Goal: Task Accomplishment & Management: Use online tool/utility

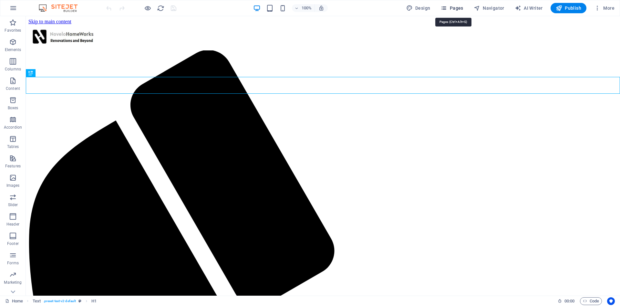
click at [452, 9] on span "Pages" at bounding box center [452, 8] width 23 height 6
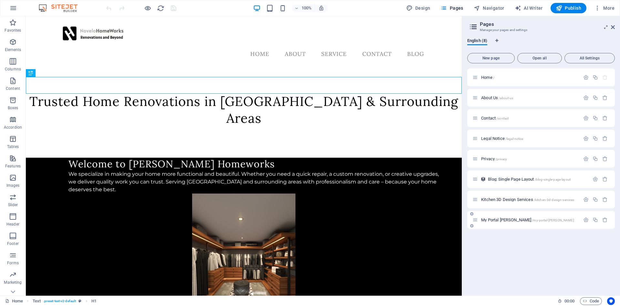
click at [505, 216] on div "My Portal [PERSON_NAME] /my-portal-[PERSON_NAME]" at bounding box center [542, 220] width 148 height 18
click at [499, 219] on span "My Portal [PERSON_NAME] /my-portal-[PERSON_NAME]" at bounding box center [527, 219] width 93 height 5
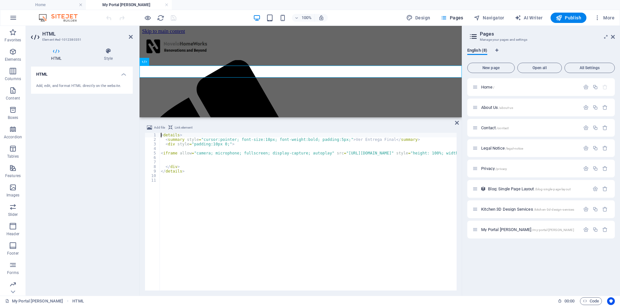
scroll to position [157, 0]
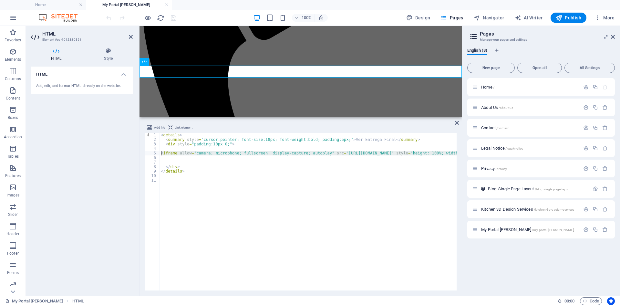
drag, startPoint x: 181, startPoint y: 159, endPoint x: 158, endPoint y: 152, distance: 23.8
click at [160, 152] on div "< details > < summary style = "cursor:pointer; font-size:18px; font-weight:bold…" at bounding box center [308, 212] width 297 height 158
type textarea "<iframe allow="camera; microphone; fullscreen; display-capture; autoplay" src="…"
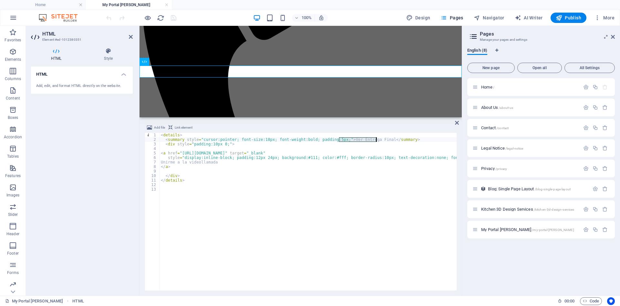
drag, startPoint x: 340, startPoint y: 140, endPoint x: 376, endPoint y: 139, distance: 36.5
click at [376, 139] on div "< details > < summary style = "cursor:pointer; font-size:18px; font-weight:bold…" at bounding box center [352, 216] width 385 height 167
drag, startPoint x: 366, startPoint y: 140, endPoint x: 339, endPoint y: 140, distance: 26.5
click at [339, 140] on div "< details > < summary style = "cursor:pointer; font-size:18px; font-weight:bold…" at bounding box center [352, 216] width 385 height 167
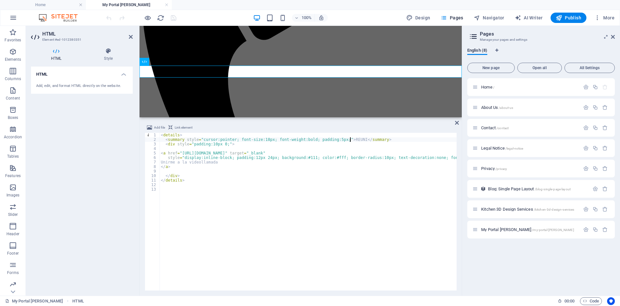
scroll to position [0, 16]
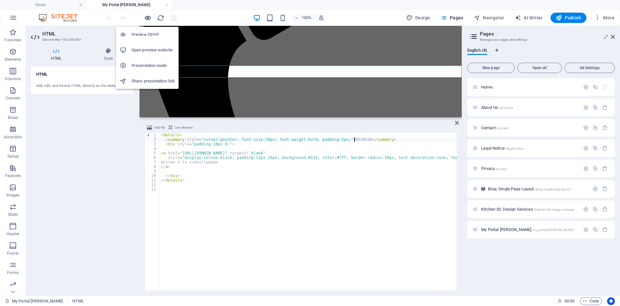
type textarea "<summary style="cursor:pointer; font-size:18px; font-weight:bold; padding:5px;"…"
click at [148, 19] on icon "button" at bounding box center [147, 17] width 7 height 7
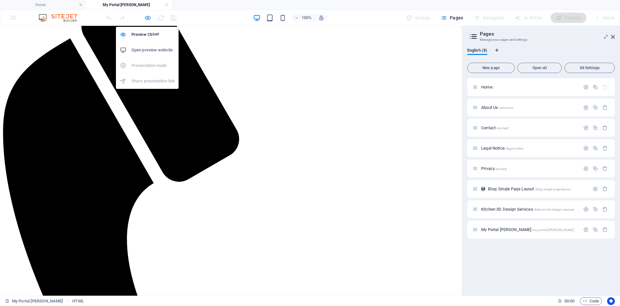
click at [149, 20] on icon "button" at bounding box center [147, 17] width 7 height 7
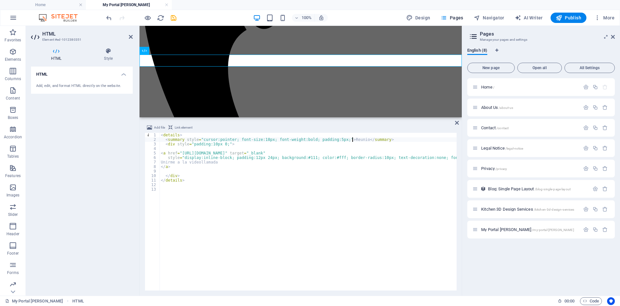
scroll to position [0, 16]
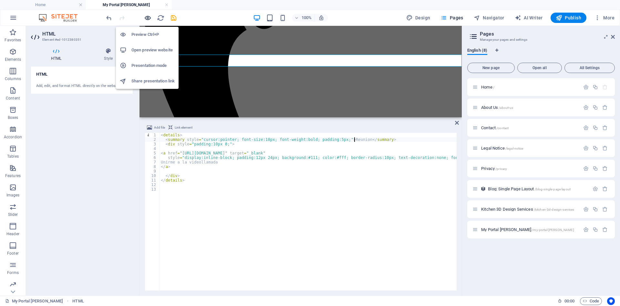
type textarea "<summary style="cursor:pointer; font-size:18px; font-weight:bold; padding:5px;"…"
click at [147, 21] on icon "button" at bounding box center [147, 17] width 7 height 7
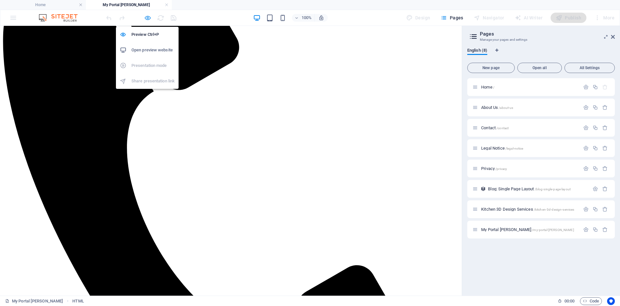
scroll to position [76, 0]
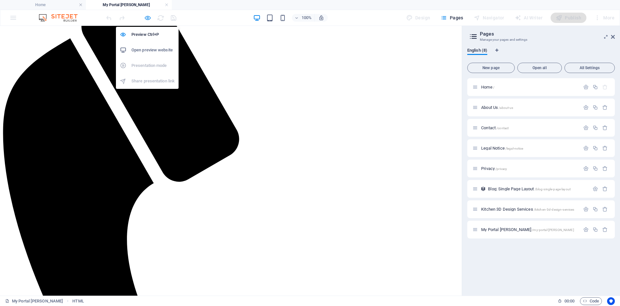
click at [146, 19] on icon "button" at bounding box center [147, 17] width 7 height 7
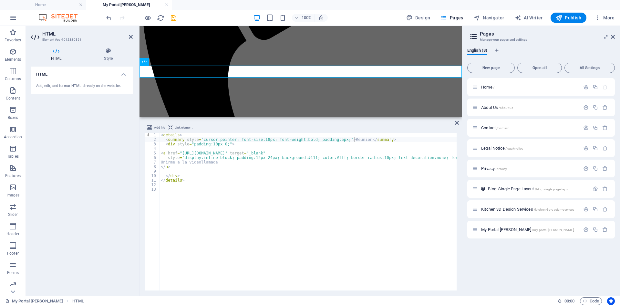
drag, startPoint x: 195, startPoint y: 117, endPoint x: 183, endPoint y: 220, distance: 103.7
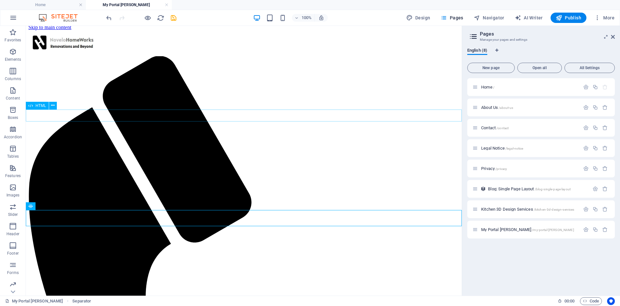
scroll to position [0, 0]
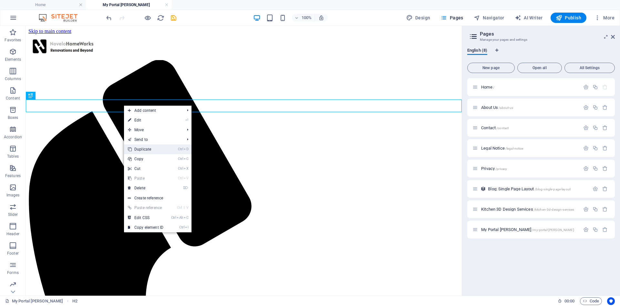
click at [164, 148] on link "Ctrl D Duplicate" at bounding box center [145, 149] width 43 height 10
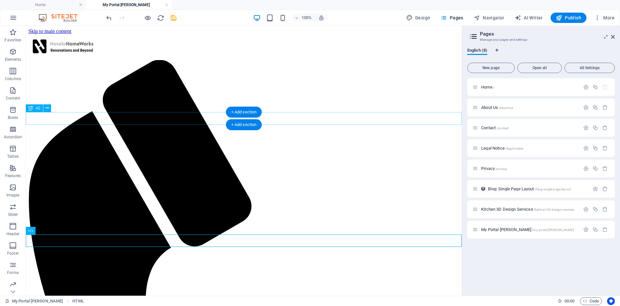
drag, startPoint x: 80, startPoint y: 258, endPoint x: 78, endPoint y: 114, distance: 143.5
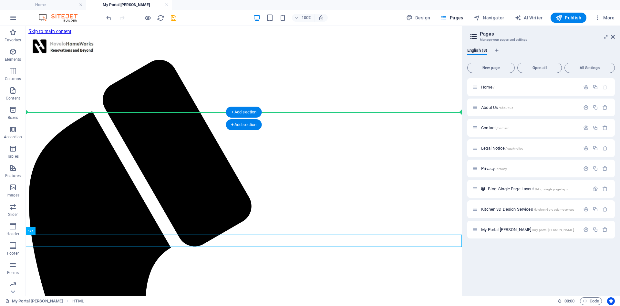
drag, startPoint x: 30, startPoint y: 240, endPoint x: 102, endPoint y: 118, distance: 142.5
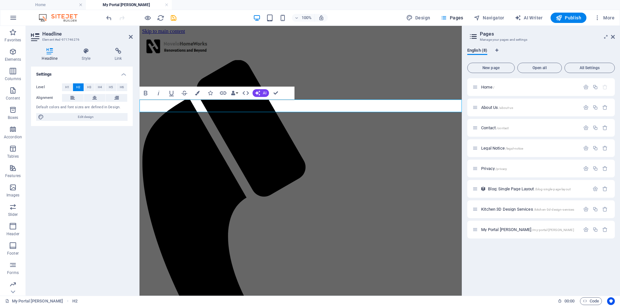
click at [66, 104] on div "Level H1 H2 H3 H4 H5 H6 Alignment Default colors and font sizes are defined in …" at bounding box center [82, 102] width 102 height 48
drag, startPoint x: 272, startPoint y: 108, endPoint x: 176, endPoint y: 100, distance: 96.2
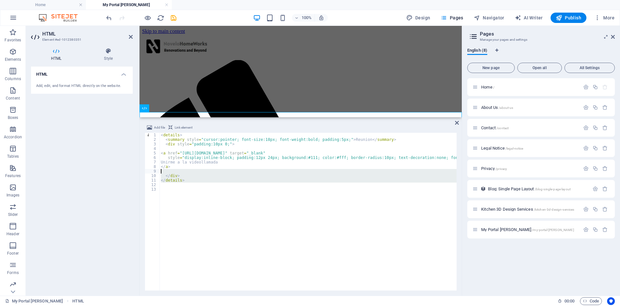
drag, startPoint x: 204, startPoint y: 185, endPoint x: 157, endPoint y: 172, distance: 49.1
click at [160, 172] on div "< details > < summary style = "cursor:pointer; font-size:18px; font-weight:bold…" at bounding box center [308, 212] width 297 height 158
type textarea "</div>"
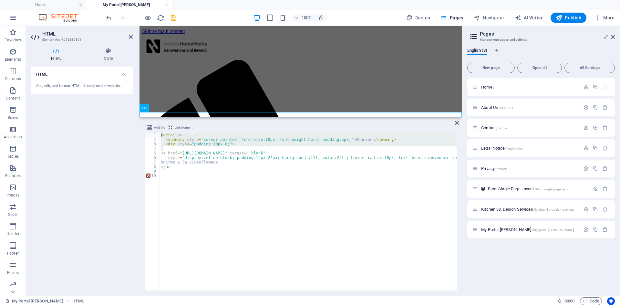
drag, startPoint x: 237, startPoint y: 148, endPoint x: 142, endPoint y: 132, distance: 96.0
click at [160, 133] on div "< details > < summary style = "cursor:pointer; font-size:18px; font-weight:bold…" at bounding box center [308, 212] width 297 height 158
type textarea "<details> <summary style="cursor:pointer; font-size:18px; font-weight:bold; pad…"
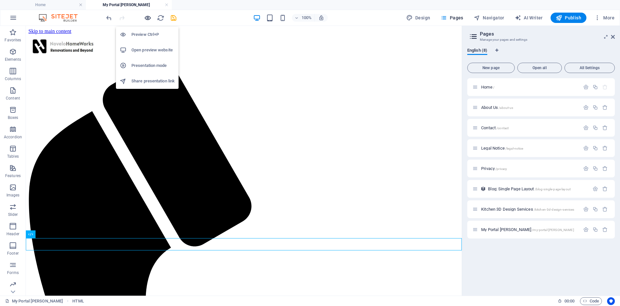
click at [146, 17] on icon "button" at bounding box center [147, 17] width 7 height 7
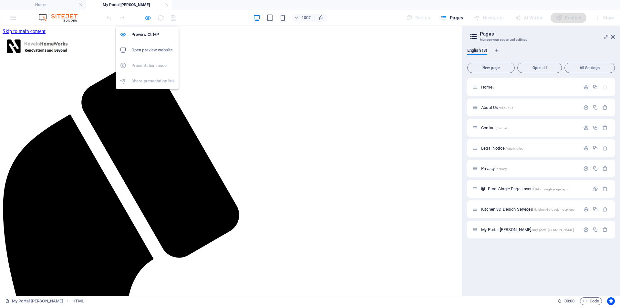
click at [146, 19] on icon "button" at bounding box center [147, 17] width 7 height 7
